Goal: Task Accomplishment & Management: Use online tool/utility

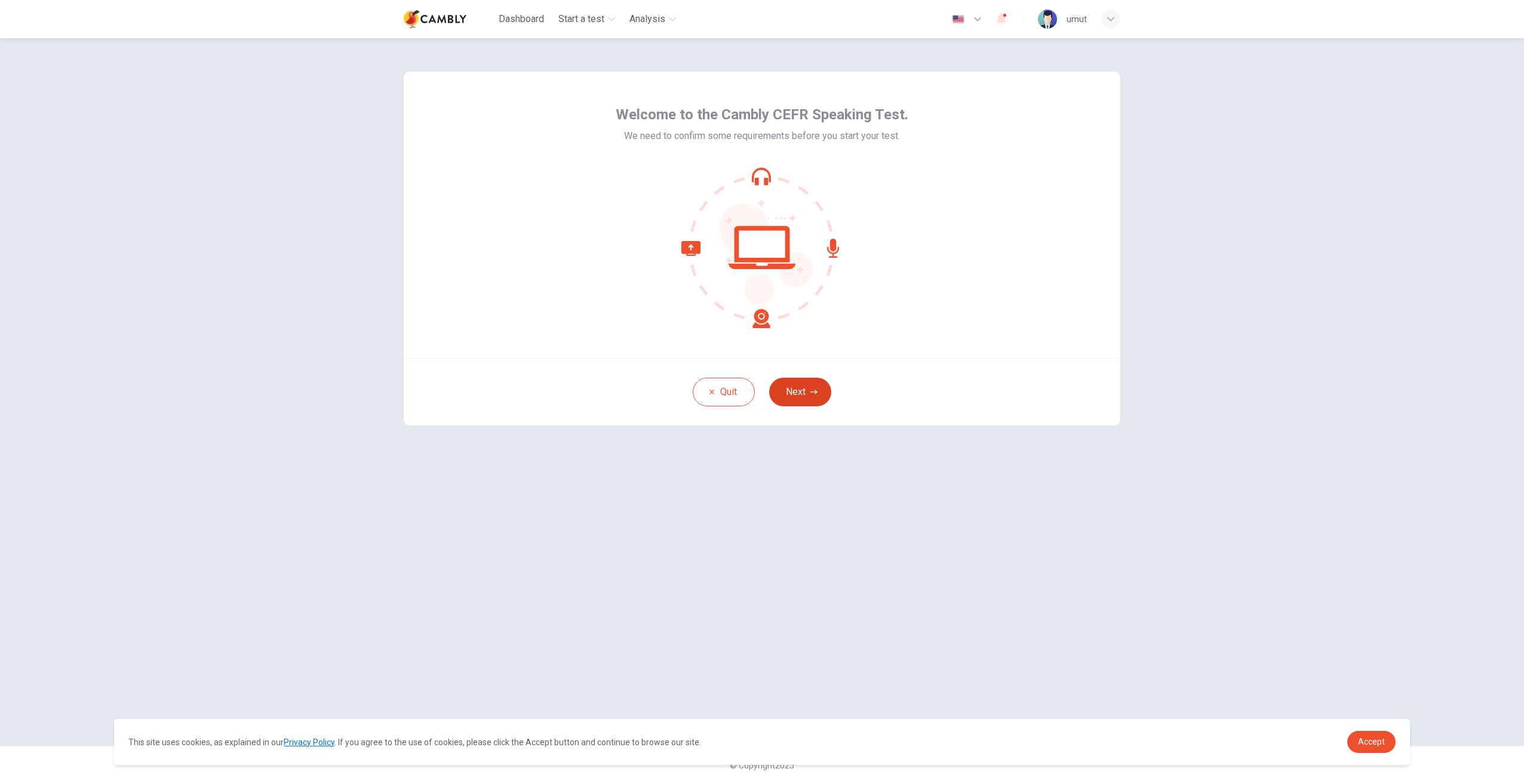
click at [790, 391] on button "Next" at bounding box center [800, 392] width 62 height 28
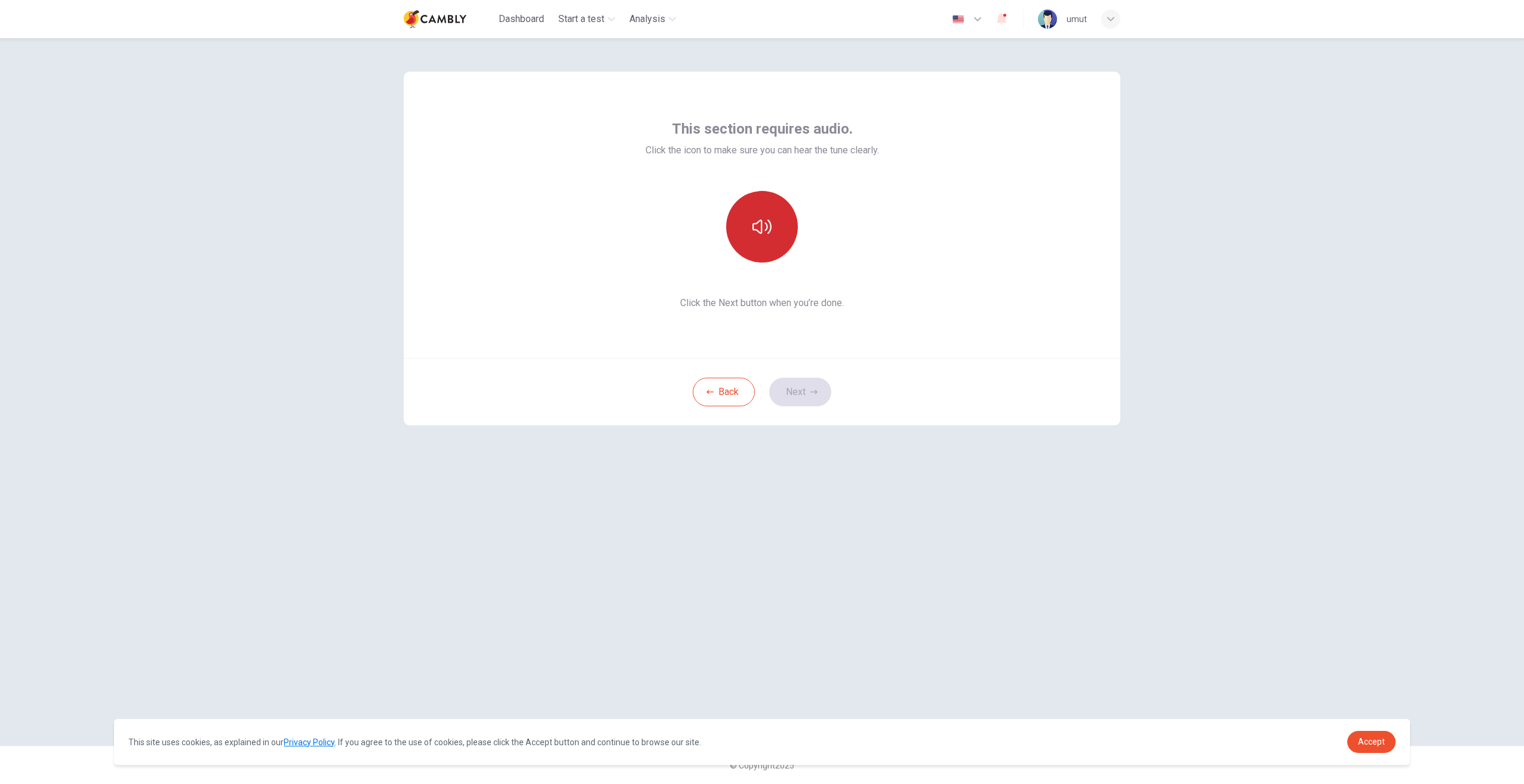
click at [761, 226] on icon "button" at bounding box center [762, 226] width 19 height 19
click at [719, 400] on button "Back" at bounding box center [724, 392] width 62 height 28
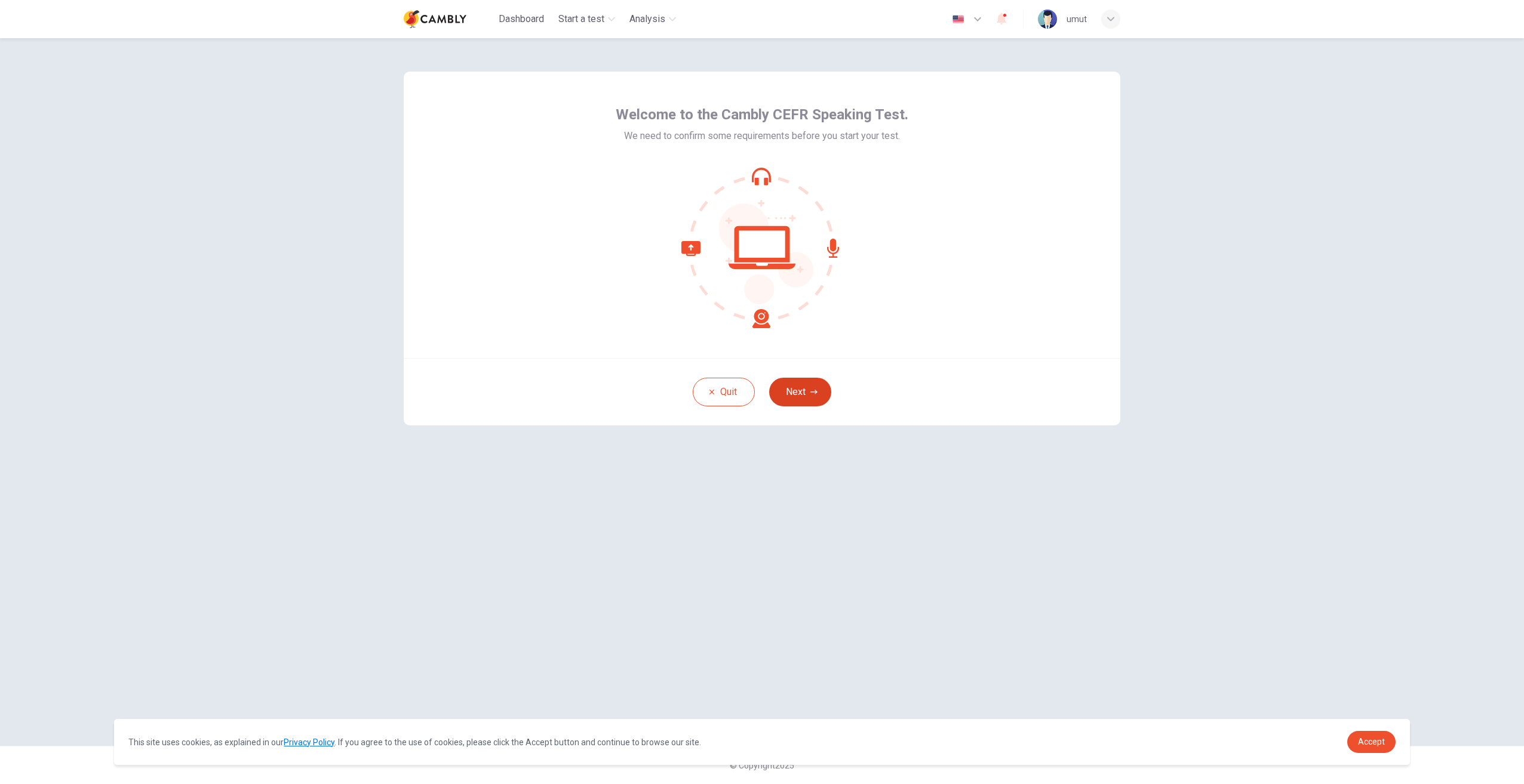
click at [805, 397] on button "Next" at bounding box center [800, 392] width 62 height 28
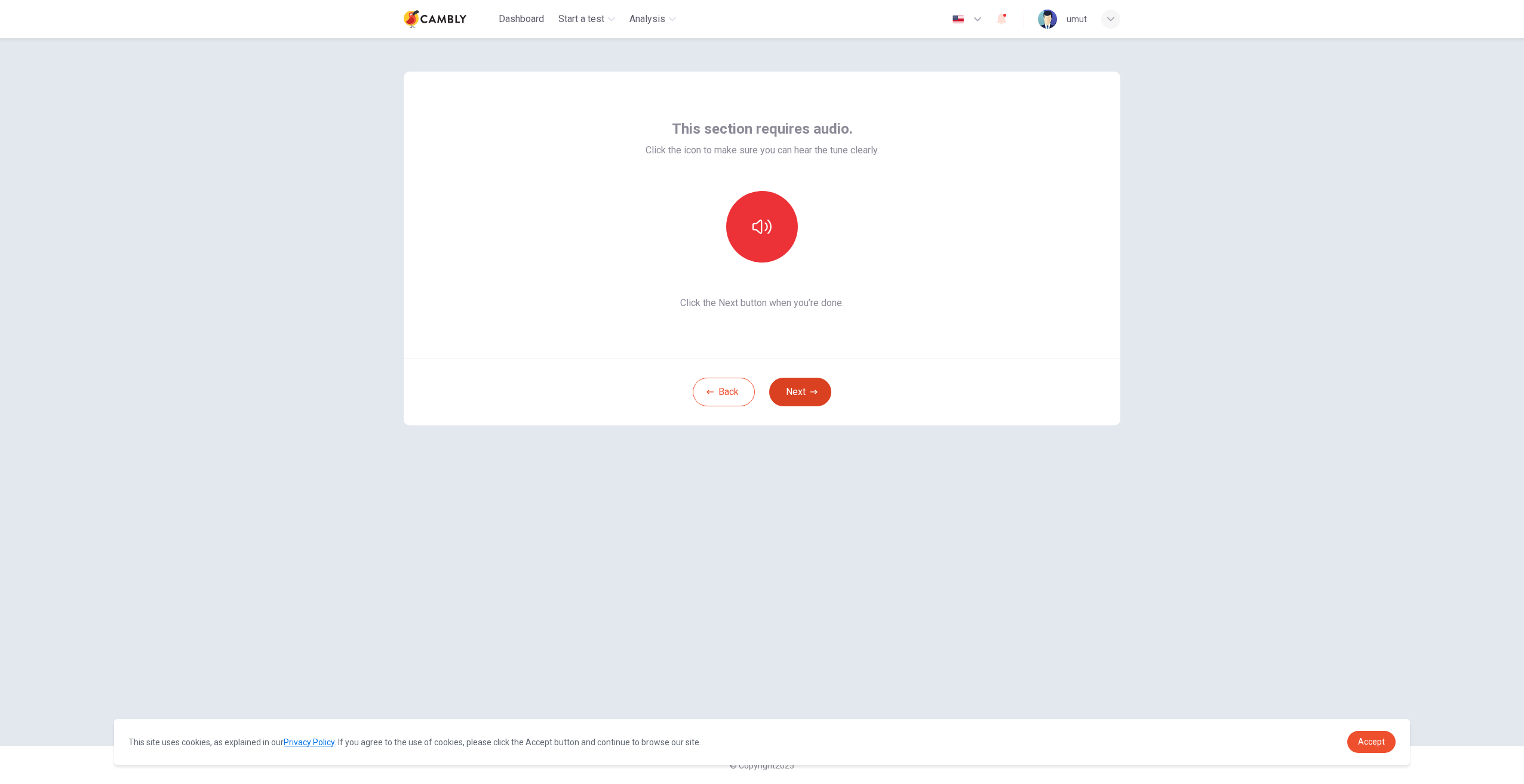
click at [814, 387] on button "Next" at bounding box center [800, 392] width 62 height 28
click at [763, 235] on h6 "Record" at bounding box center [762, 238] width 27 height 15
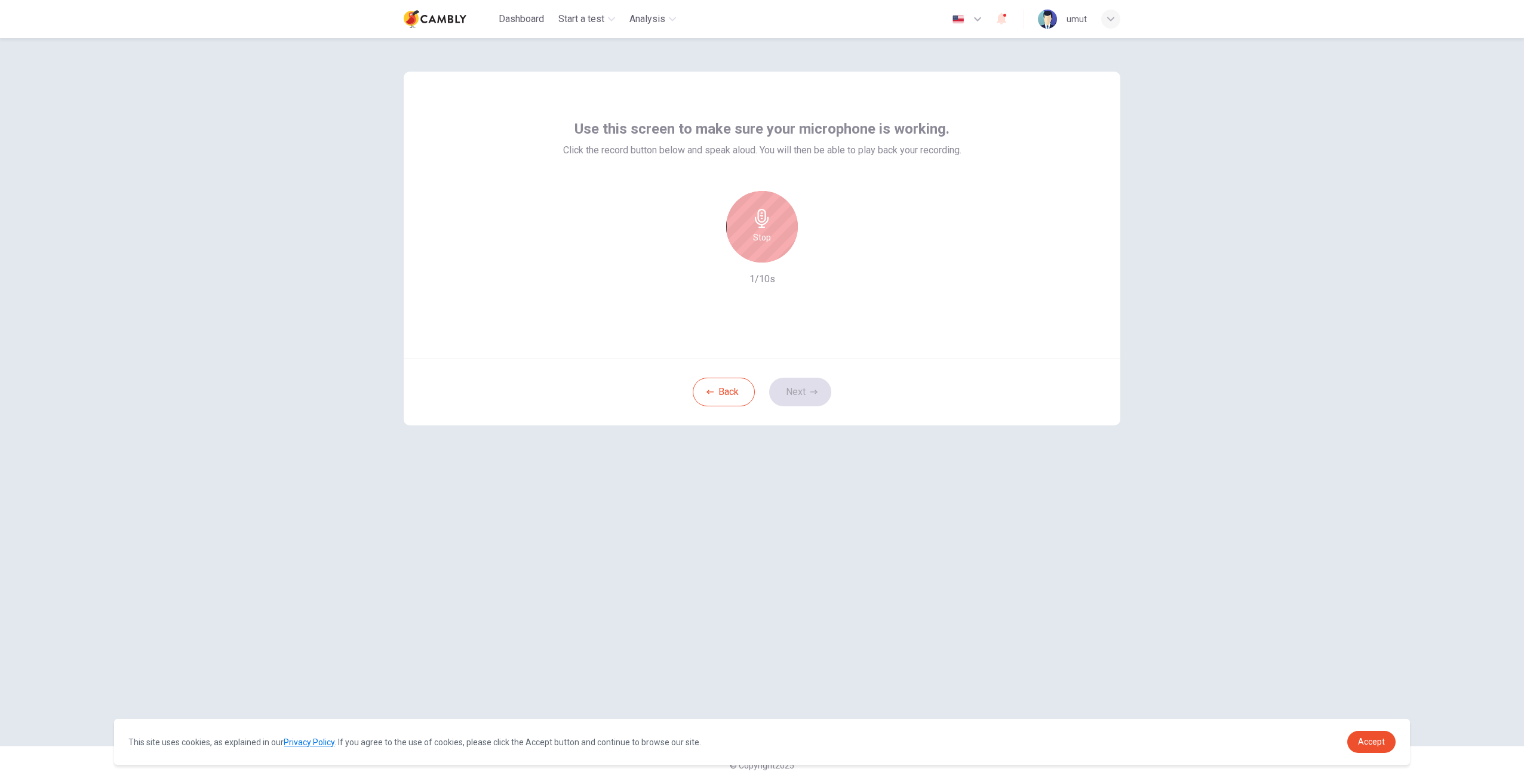
click at [771, 229] on div "Stop" at bounding box center [762, 227] width 71 height 71
click at [812, 381] on button "Next" at bounding box center [800, 392] width 62 height 28
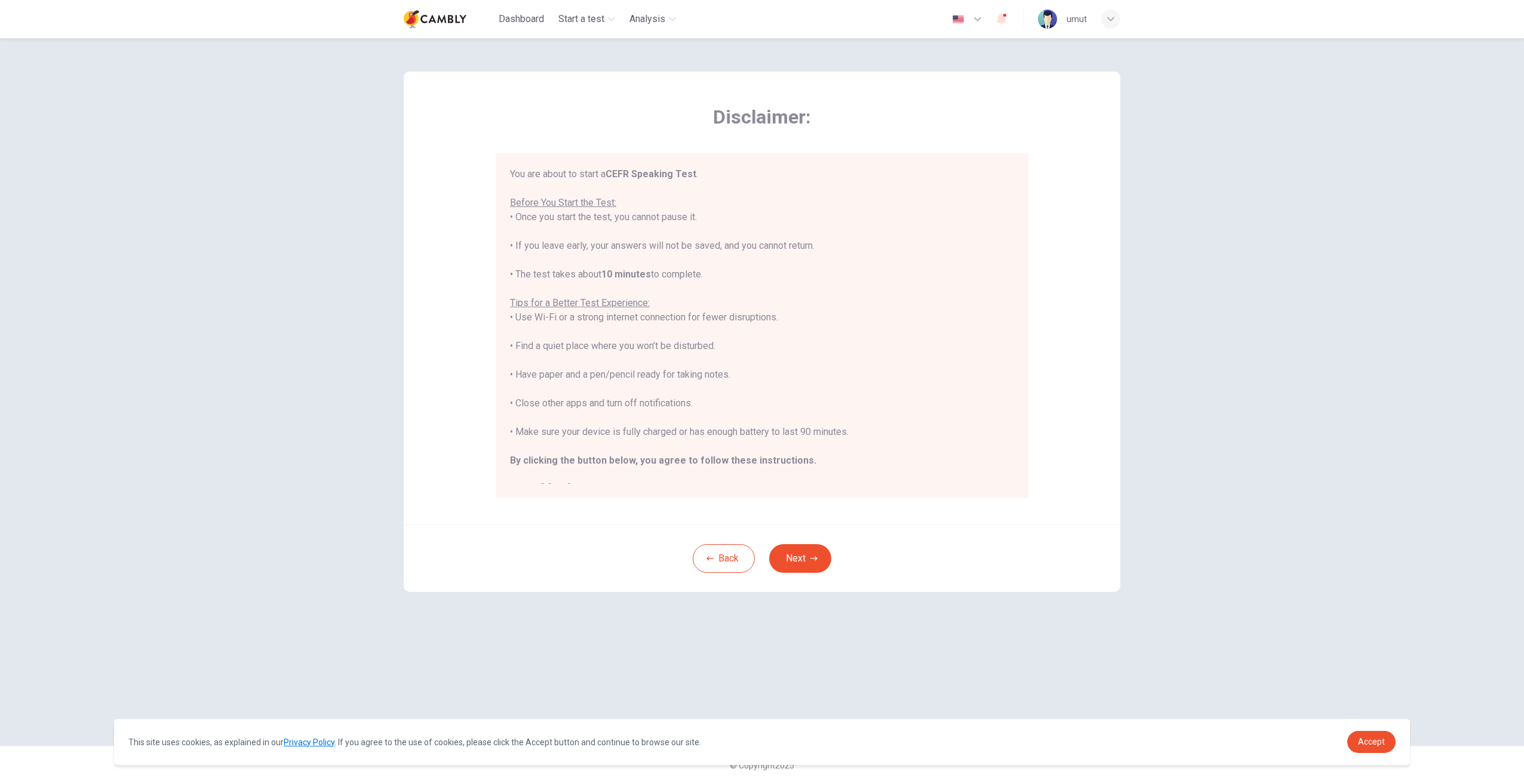
scroll to position [14, 0]
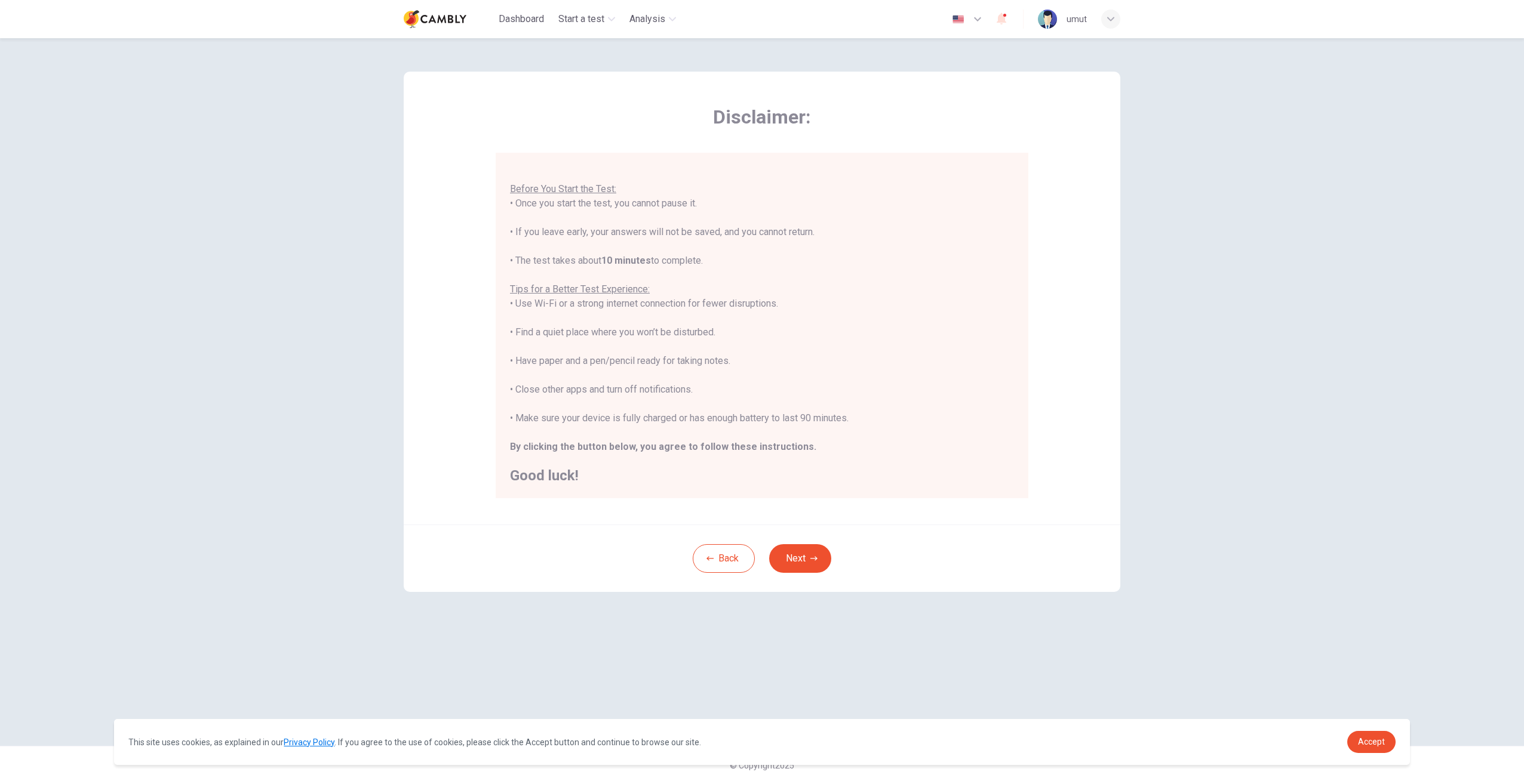
click at [806, 558] on button "Next" at bounding box center [800, 558] width 62 height 28
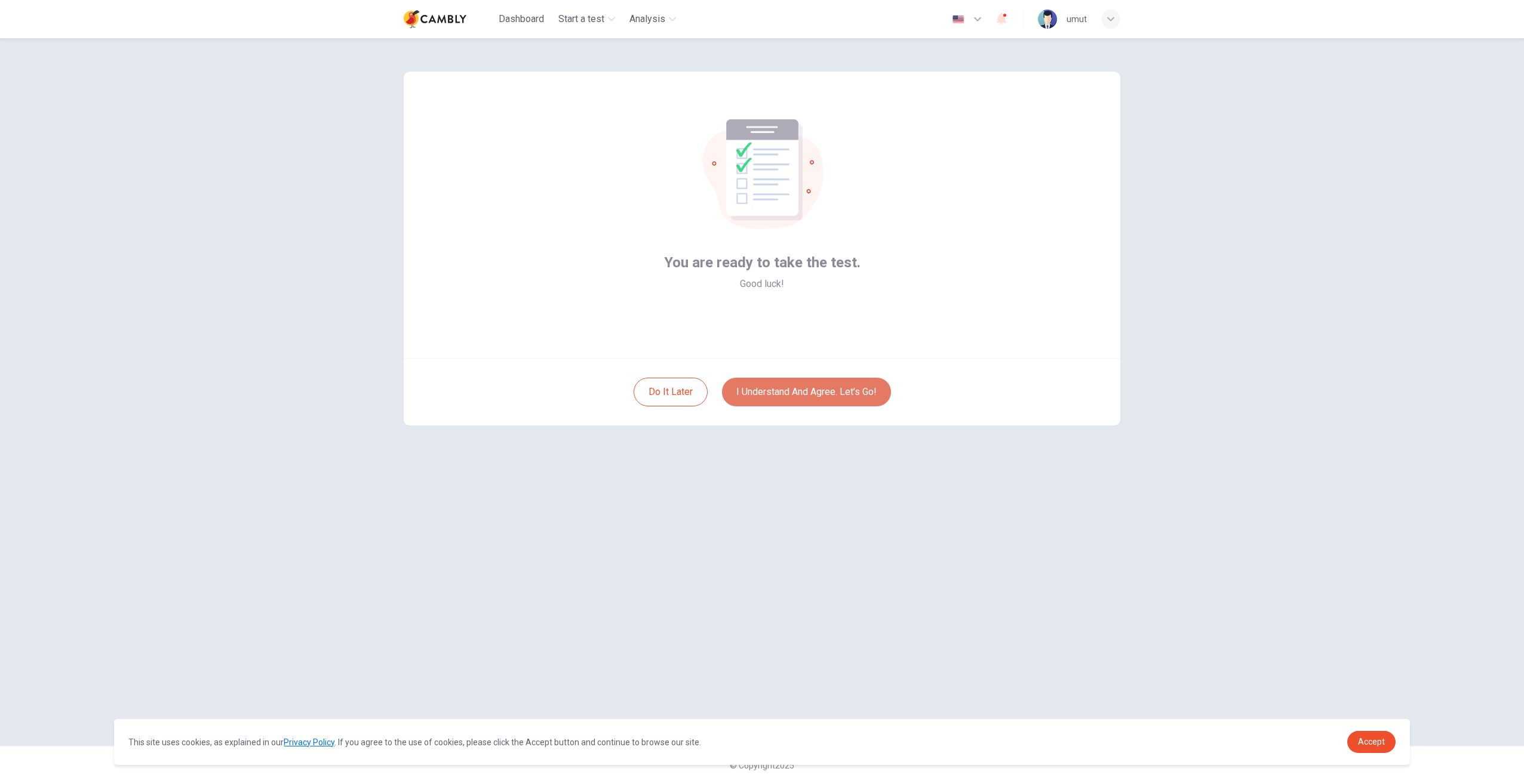
click at [771, 393] on button "I understand and agree. Let’s go!" at bounding box center [806, 392] width 169 height 28
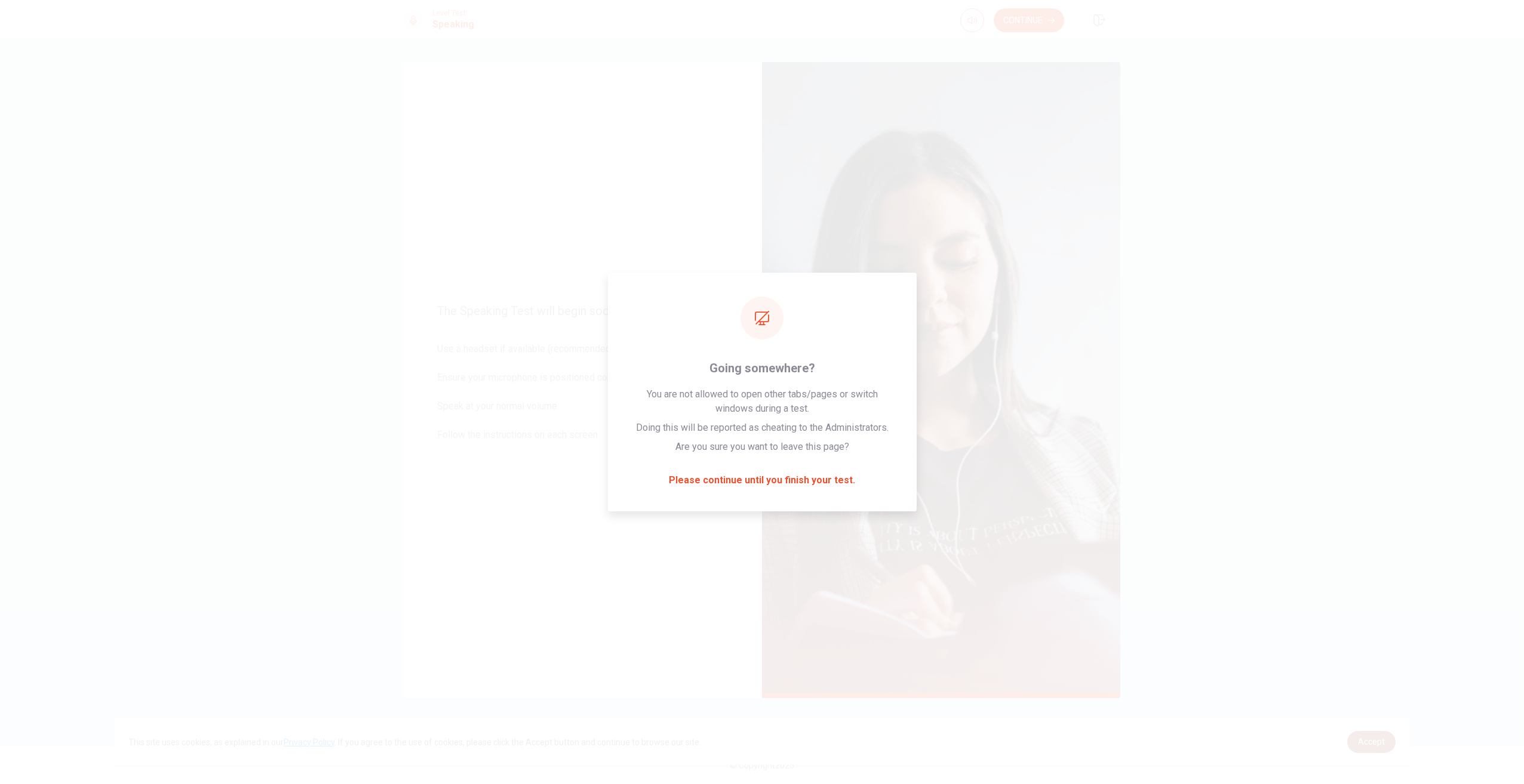
click at [1385, 740] on link "Accept" at bounding box center [1371, 742] width 49 height 22
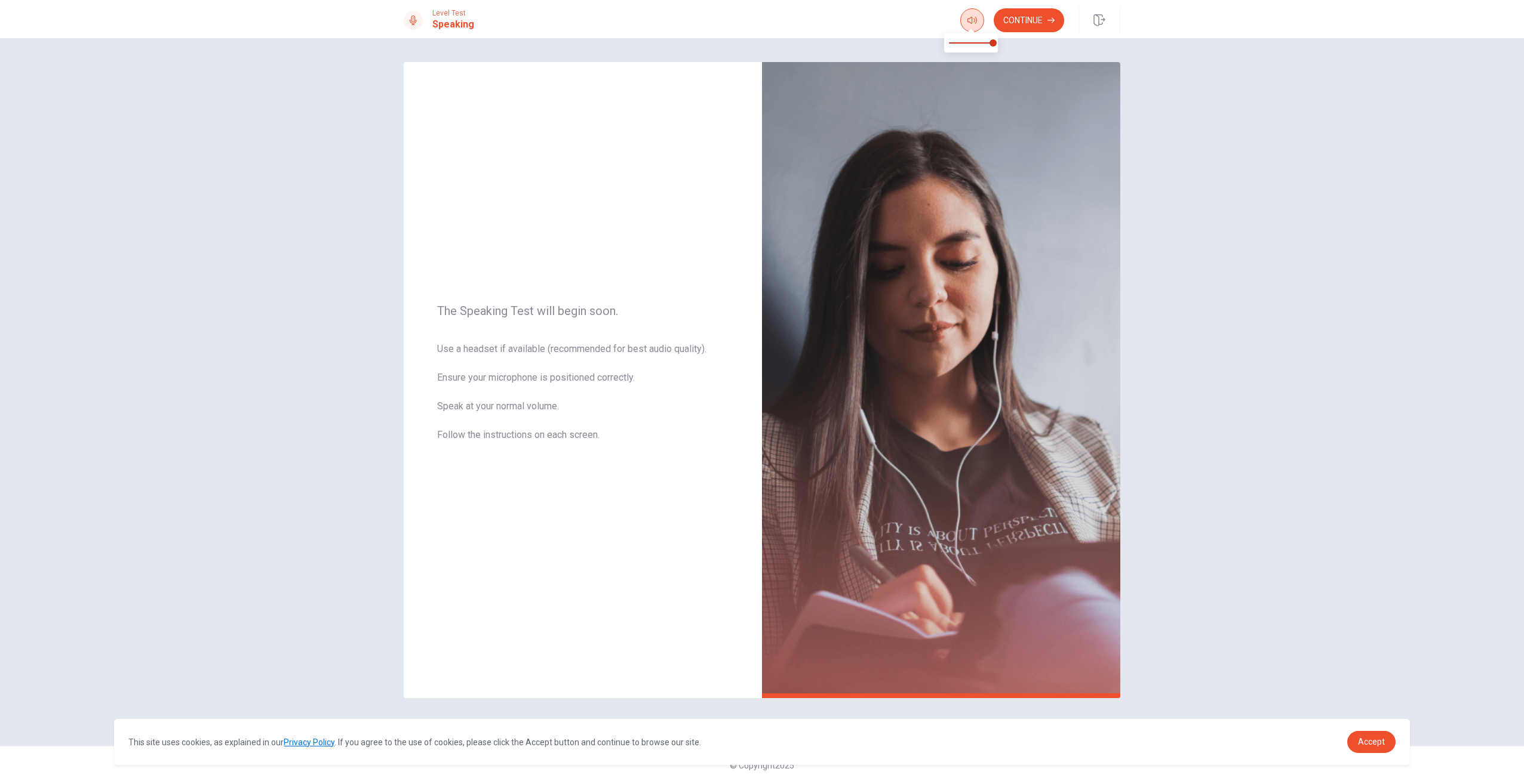
click at [975, 16] on icon "button" at bounding box center [972, 20] width 9 height 9
click at [1023, 22] on button "Continue" at bounding box center [1028, 20] width 71 height 24
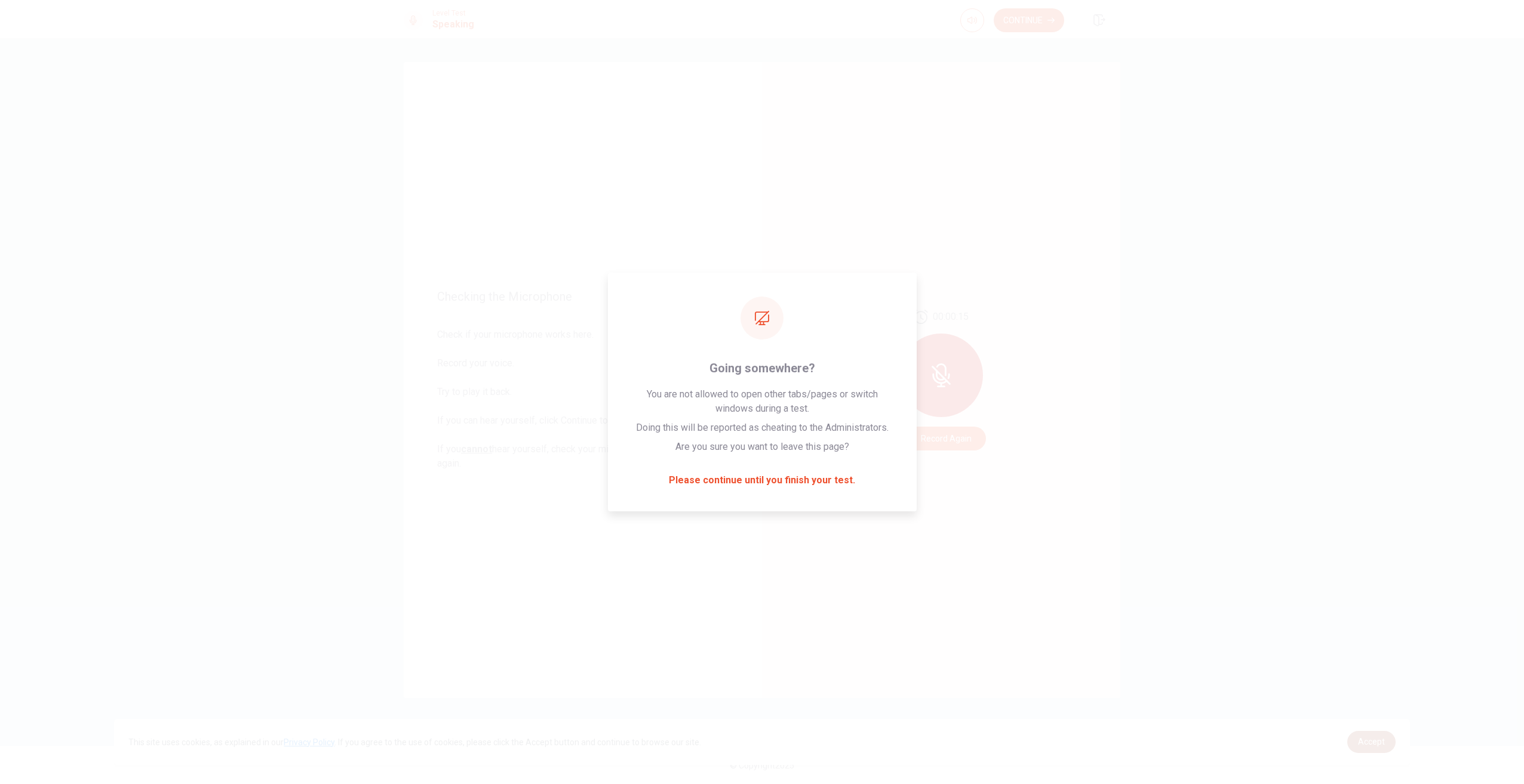
click at [1365, 736] on link "Accept" at bounding box center [1371, 742] width 49 height 22
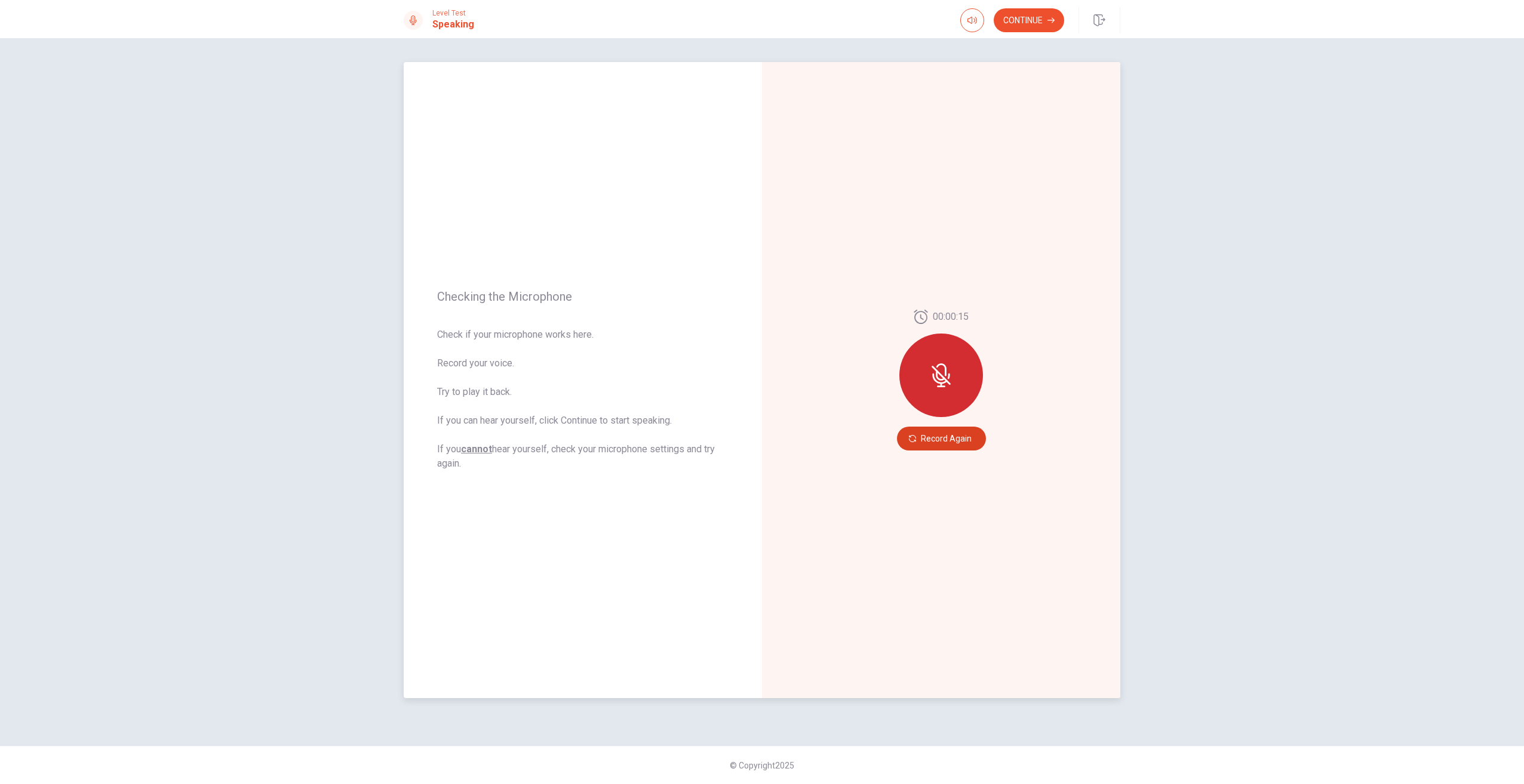
click at [931, 441] on button "Record Again" at bounding box center [941, 439] width 89 height 24
click at [927, 437] on button "Record Again" at bounding box center [941, 439] width 89 height 24
drag, startPoint x: 982, startPoint y: 441, endPoint x: 897, endPoint y: 434, distance: 85.3
click at [897, 434] on div "00:00:05 Stop Recording Your microphone isn't recording anything!" at bounding box center [941, 380] width 358 height 637
drag, startPoint x: 917, startPoint y: 429, endPoint x: 1024, endPoint y: 430, distance: 107.0
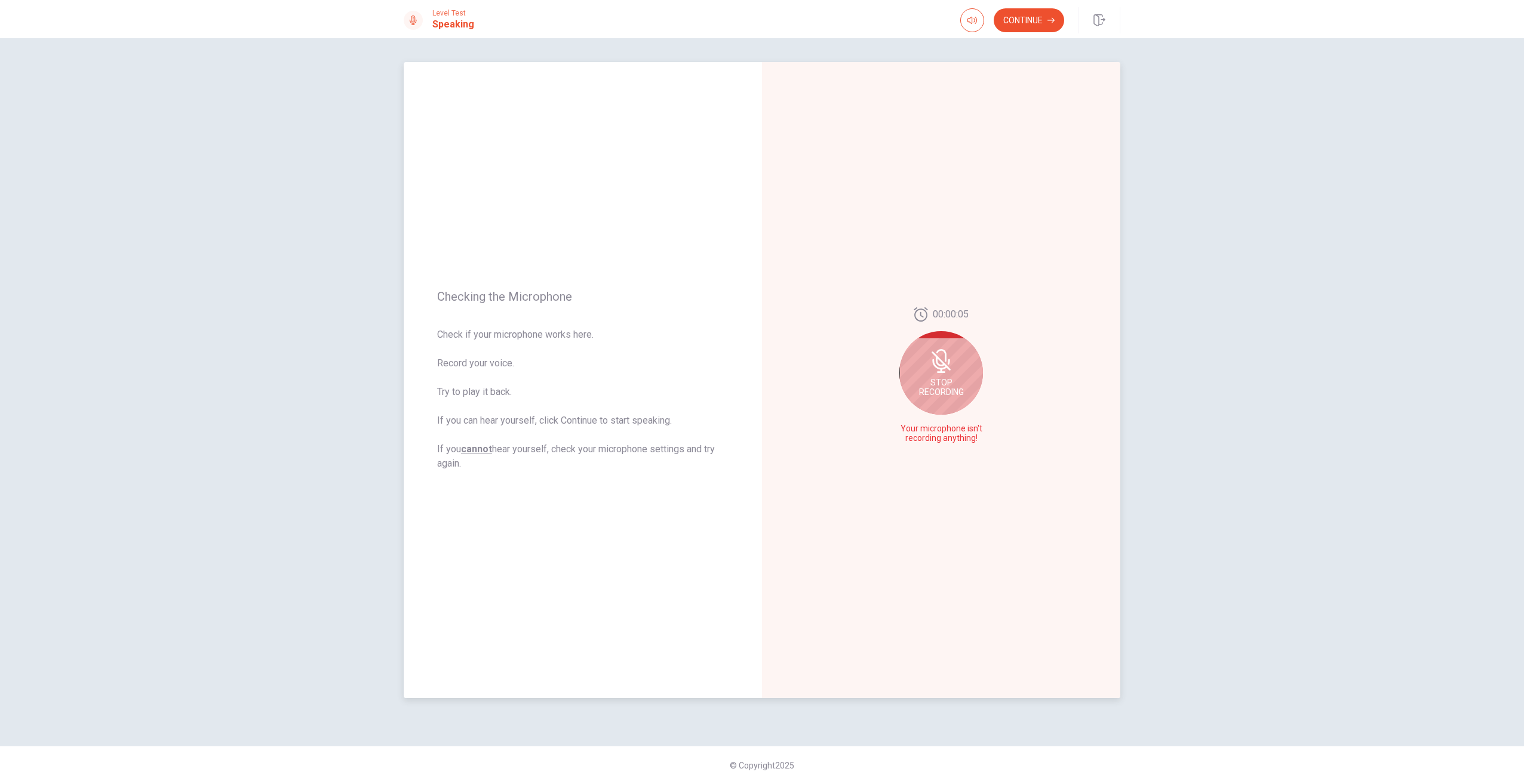
click at [950, 426] on span "Your microphone isn't recording anything!" at bounding box center [940, 433] width 87 height 19
drag, startPoint x: 941, startPoint y: 381, endPoint x: 944, endPoint y: 374, distance: 7.6
click at [942, 380] on icon at bounding box center [940, 376] width 9 height 11
click at [1014, 11] on button "Continue" at bounding box center [1028, 20] width 71 height 24
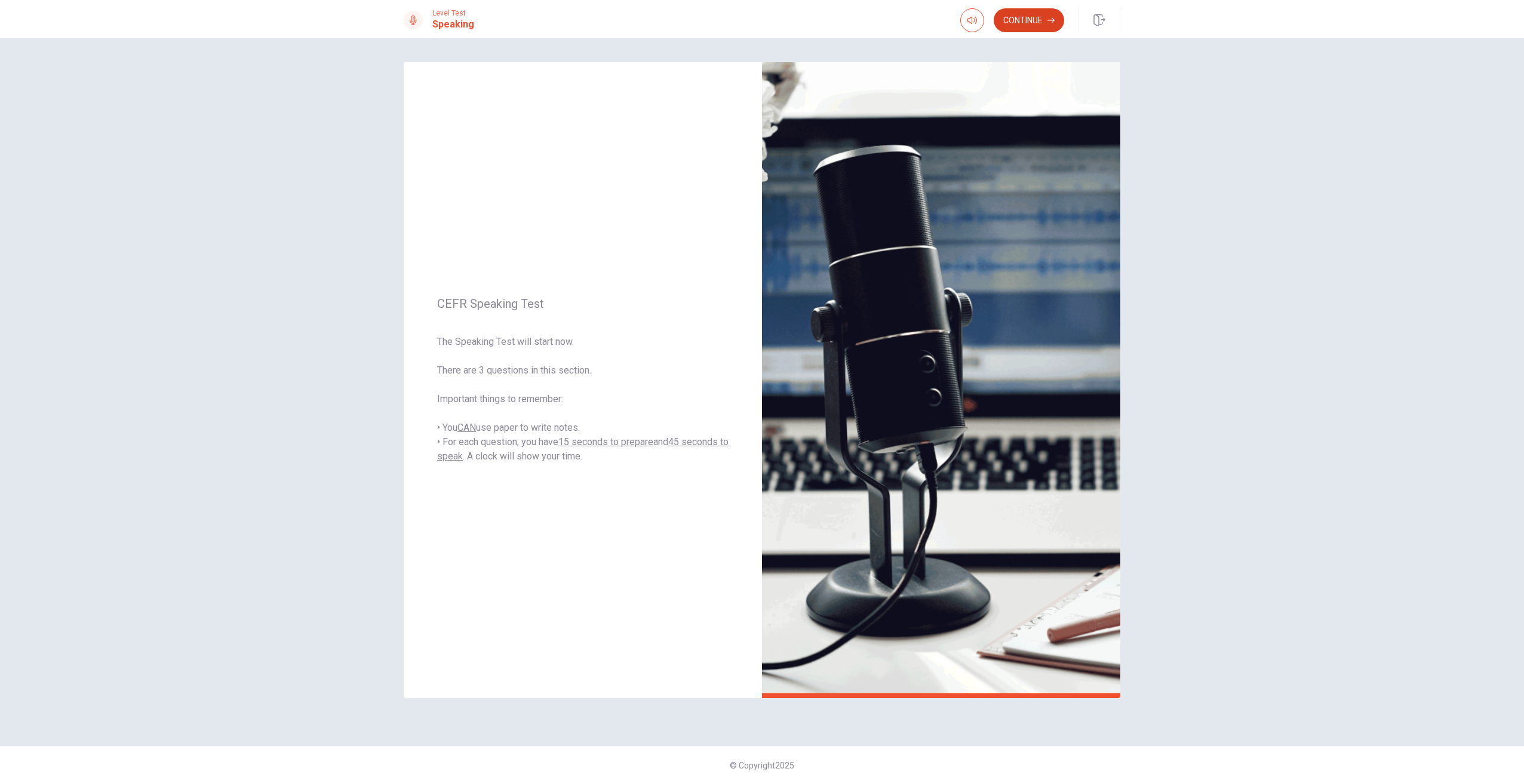
click at [1030, 16] on button "Continue" at bounding box center [1028, 20] width 71 height 24
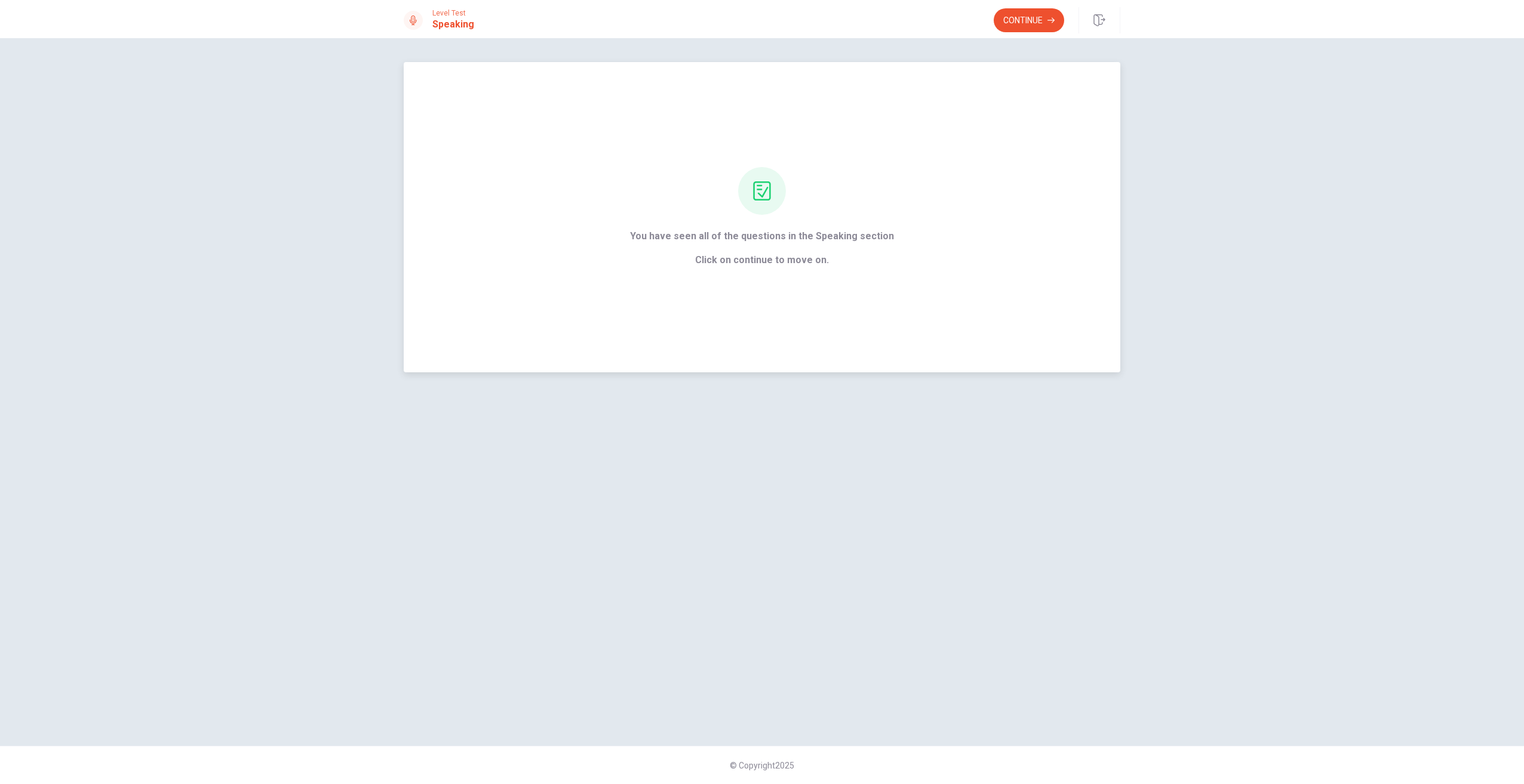
click at [762, 198] on icon at bounding box center [762, 191] width 17 height 19
click at [771, 260] on span "Click on continue to move on." at bounding box center [762, 260] width 264 height 15
click at [1011, 9] on button "Continue" at bounding box center [1028, 20] width 71 height 24
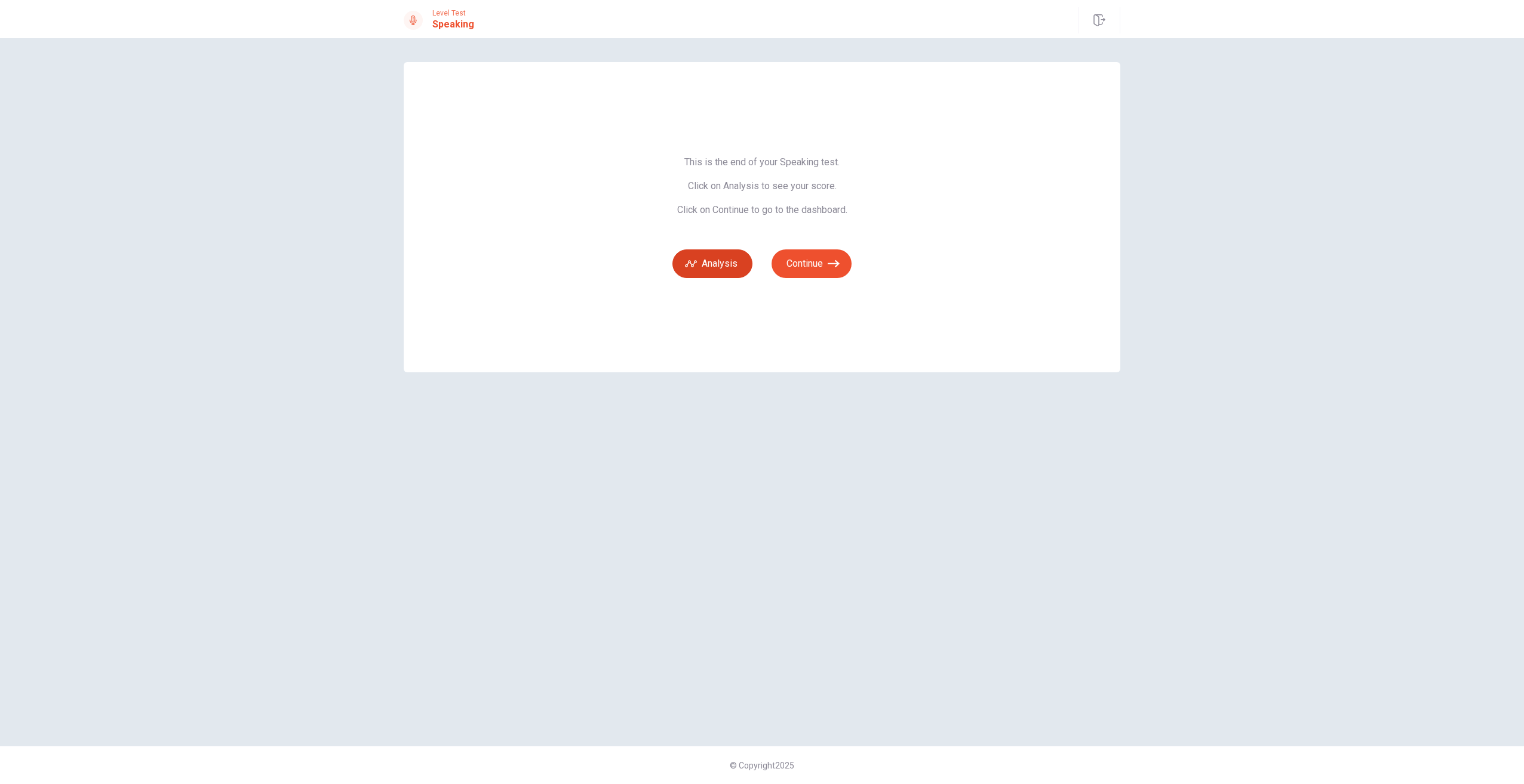
click at [731, 258] on button "Analysis" at bounding box center [712, 263] width 80 height 28
